Goal: Task Accomplishment & Management: Manage account settings

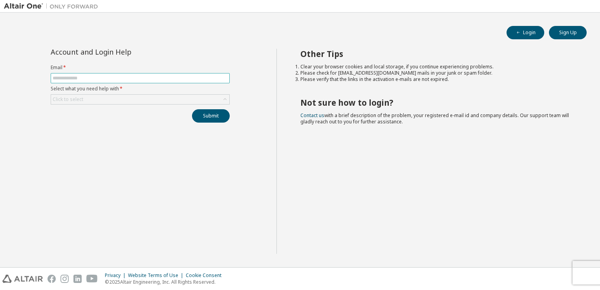
click at [68, 77] on input "text" at bounding box center [140, 78] width 175 height 6
click at [177, 58] on div "Account and Login Help Email * Select what you need help with * Click to select…" at bounding box center [140, 86] width 189 height 74
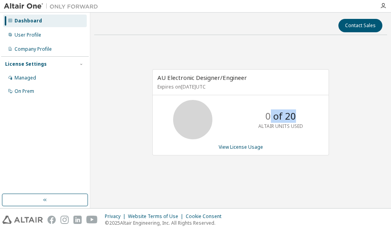
drag, startPoint x: 294, startPoint y: 116, endPoint x: 269, endPoint y: 116, distance: 24.7
click at [269, 116] on p "0 of 20" at bounding box center [281, 115] width 31 height 13
drag, startPoint x: 269, startPoint y: 116, endPoint x: 258, endPoint y: 119, distance: 12.2
click at [258, 119] on div "0 of 20 ALTAIR UNITS USED" at bounding box center [280, 119] width 63 height 39
click at [251, 148] on link "View License Usage" at bounding box center [241, 146] width 44 height 7
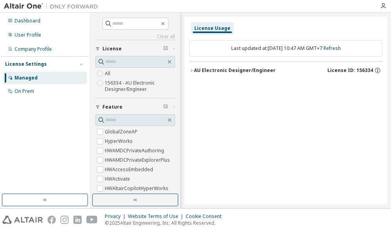
click at [191, 70] on icon "button" at bounding box center [191, 70] width 5 height 5
